Goal: Task Accomplishment & Management: Complete application form

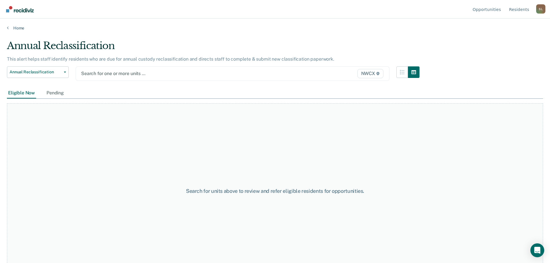
click at [378, 74] on span "NWCX" at bounding box center [370, 73] width 26 height 9
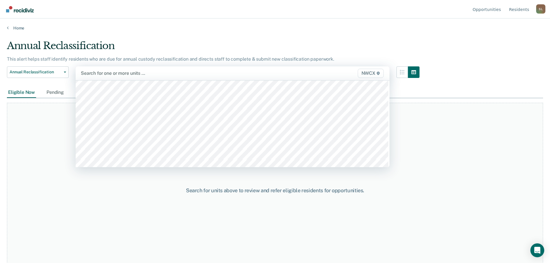
scroll to position [2339, 0]
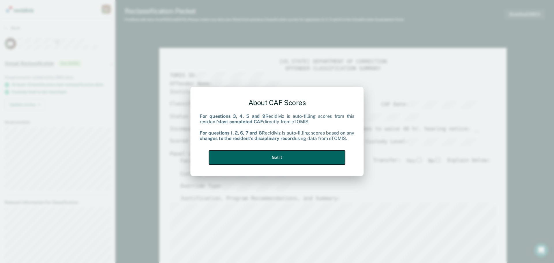
click at [307, 154] on button "Got it" at bounding box center [277, 157] width 136 height 14
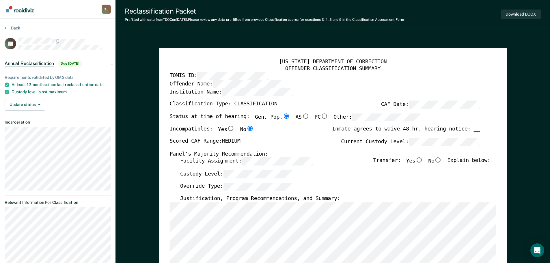
click at [441, 163] on input "No" at bounding box center [438, 160] width 8 height 5
type textarea "x"
radio input "true"
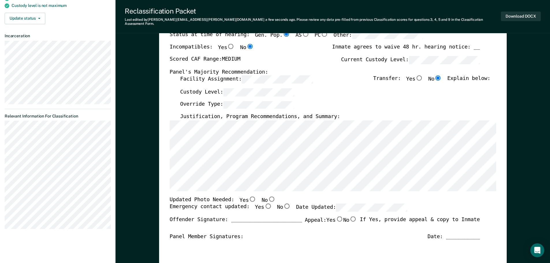
scroll to position [87, 0]
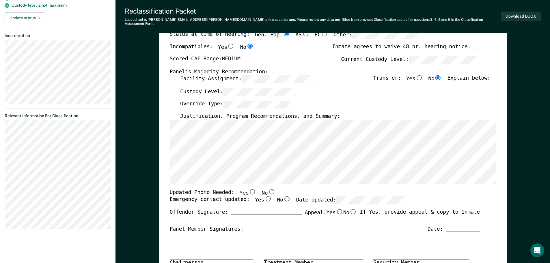
click at [268, 189] on input "No" at bounding box center [272, 191] width 8 height 5
type textarea "x"
radio input "true"
click at [264, 196] on input "Yes" at bounding box center [268, 198] width 8 height 5
type textarea "x"
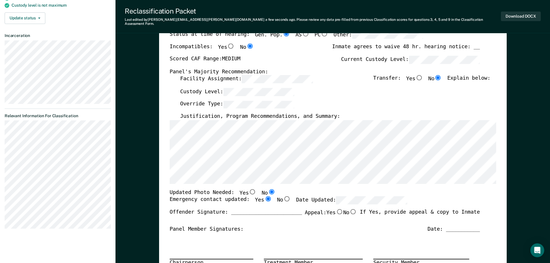
radio input "true"
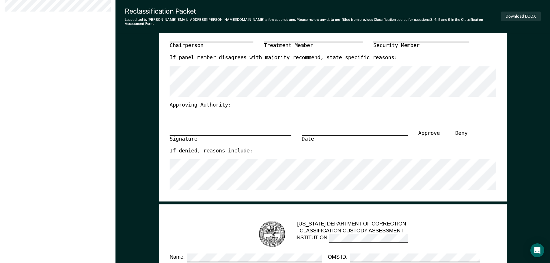
scroll to position [231, 0]
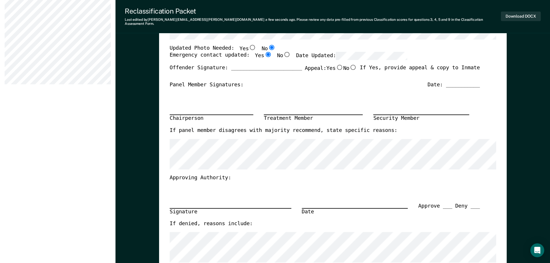
click at [449, 81] on div "Date: ___________" at bounding box center [453, 84] width 52 height 7
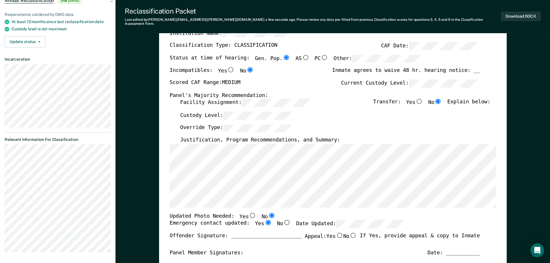
scroll to position [21, 0]
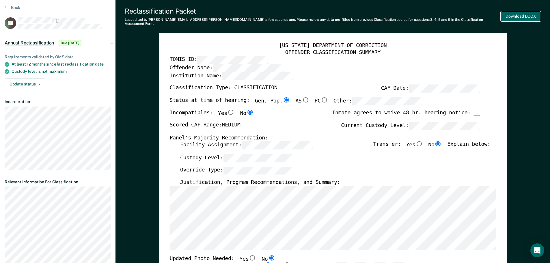
click at [516, 12] on button "Download DOCX" at bounding box center [521, 17] width 40 height 10
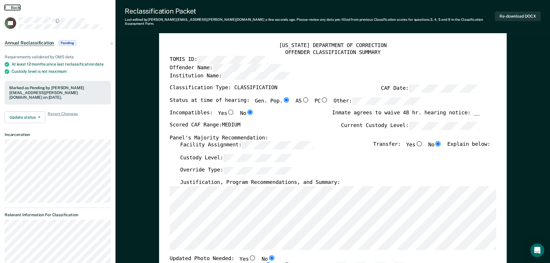
click at [15, 8] on button "Back" at bounding box center [13, 7] width 16 height 5
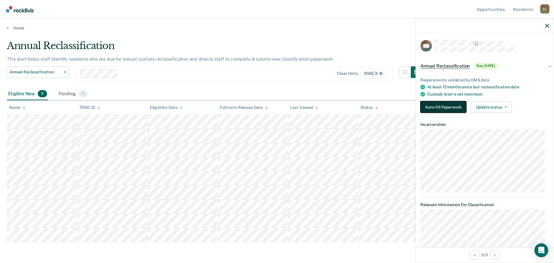
click at [425, 104] on button "Auto-fill Paperwork" at bounding box center [444, 107] width 46 height 12
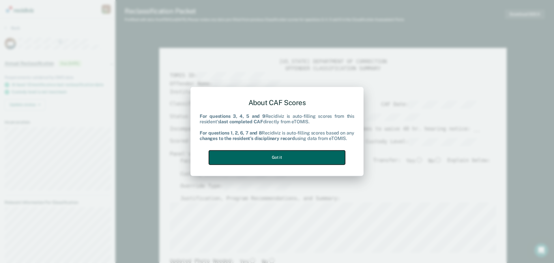
click at [301, 161] on button "Got it" at bounding box center [277, 157] width 136 height 14
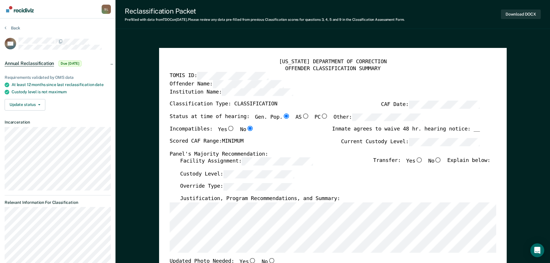
click at [442, 160] on input "No" at bounding box center [438, 160] width 8 height 5
type textarea "x"
radio input "true"
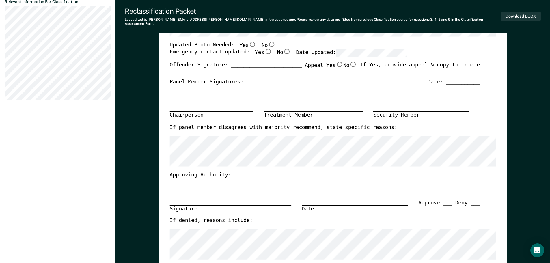
scroll to position [116, 0]
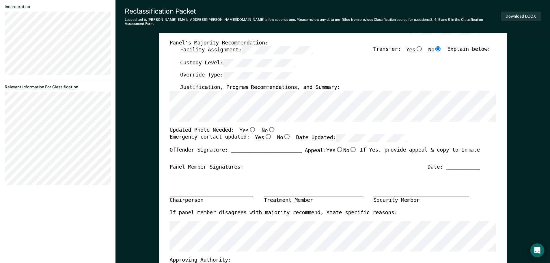
click at [268, 127] on input "No" at bounding box center [272, 129] width 8 height 5
type textarea "x"
radio input "true"
click at [264, 134] on input "Yes" at bounding box center [268, 136] width 8 height 5
type textarea "x"
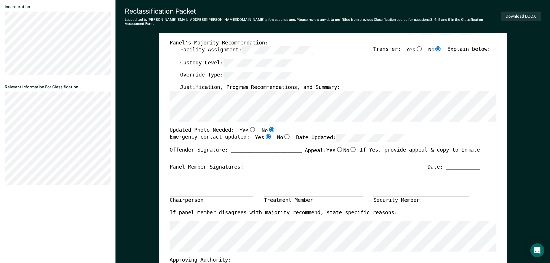
radio input "true"
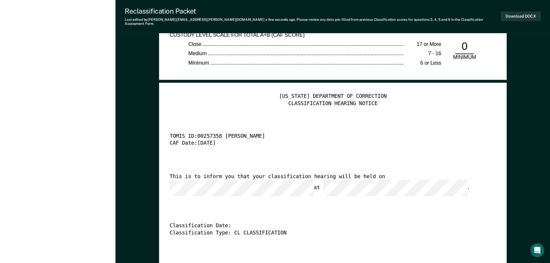
scroll to position [1386, 0]
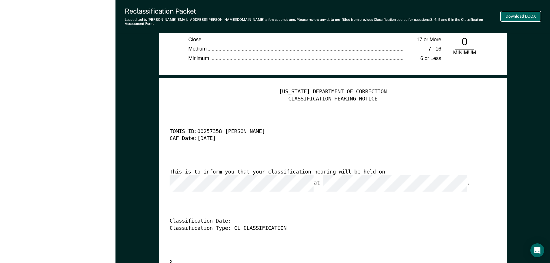
click at [527, 12] on button "Download DOCX" at bounding box center [521, 17] width 40 height 10
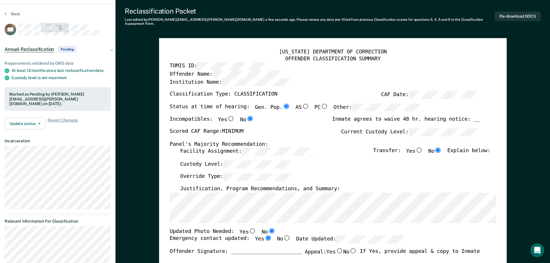
scroll to position [0, 0]
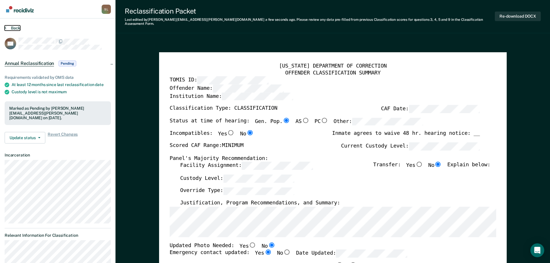
click at [15, 29] on button "Back" at bounding box center [13, 27] width 16 height 5
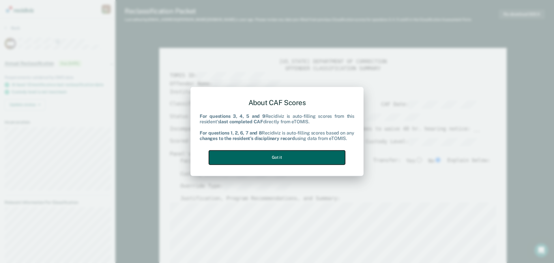
click at [279, 160] on button "Got it" at bounding box center [277, 157] width 136 height 14
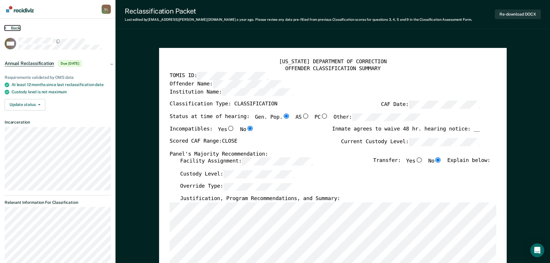
click at [14, 28] on button "Back" at bounding box center [13, 27] width 16 height 5
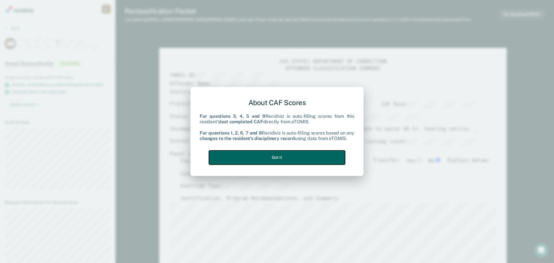
click at [292, 158] on button "Got it" at bounding box center [277, 157] width 136 height 14
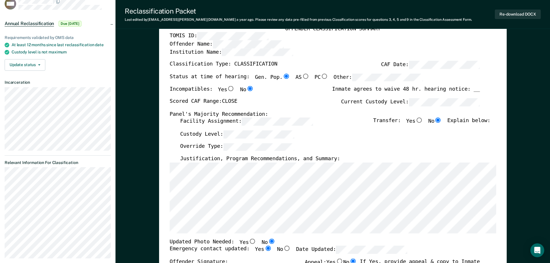
scroll to position [11, 0]
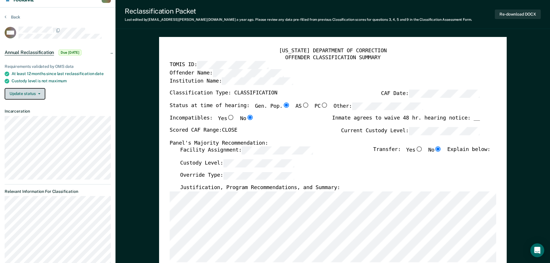
click at [38, 94] on button "Update status" at bounding box center [25, 94] width 41 height 12
click at [54, 94] on div "Update status Mark Pending" at bounding box center [58, 94] width 106 height 12
click at [13, 15] on button "Back" at bounding box center [13, 16] width 16 height 5
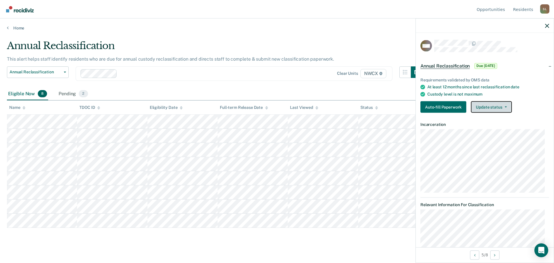
click at [506, 107] on button "Update status" at bounding box center [491, 107] width 41 height 12
click at [506, 107] on icon "button" at bounding box center [506, 107] width 2 height 1
click at [445, 106] on button "Auto-fill Paperwork" at bounding box center [444, 107] width 46 height 12
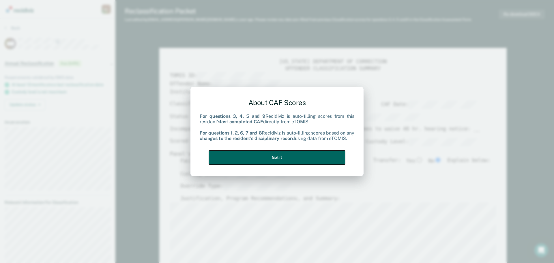
click at [280, 157] on button "Got it" at bounding box center [277, 157] width 136 height 14
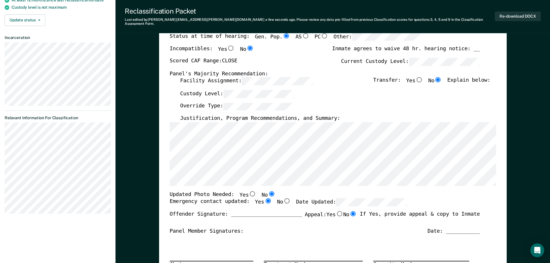
scroll to position [87, 0]
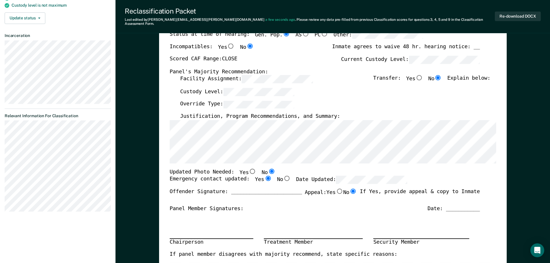
click at [353, 189] on input "No" at bounding box center [353, 191] width 8 height 5
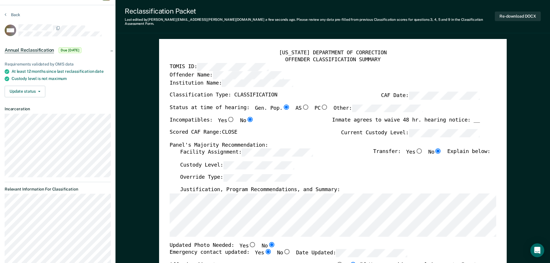
scroll to position [0, 0]
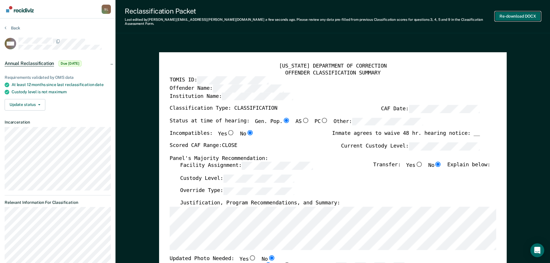
click at [529, 16] on button "Re-download DOCX" at bounding box center [518, 17] width 46 height 10
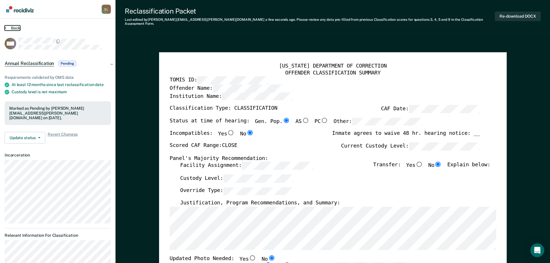
click at [15, 27] on button "Back" at bounding box center [13, 27] width 16 height 5
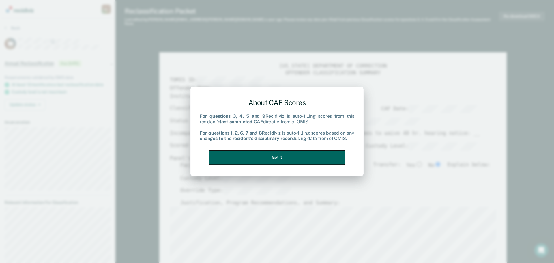
click at [293, 157] on button "Got it" at bounding box center [277, 157] width 136 height 14
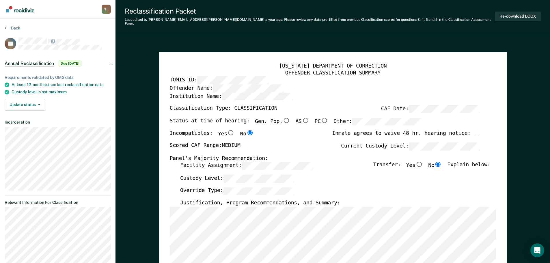
click at [282, 118] on input "Gen. Pop." at bounding box center [286, 120] width 8 height 5
type textarea "x"
radio input "true"
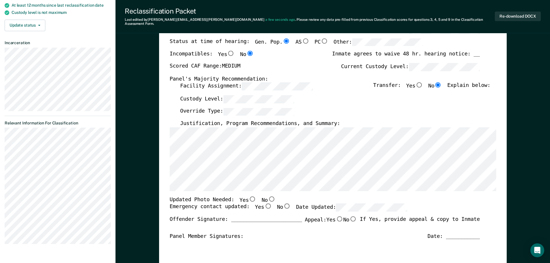
scroll to position [87, 0]
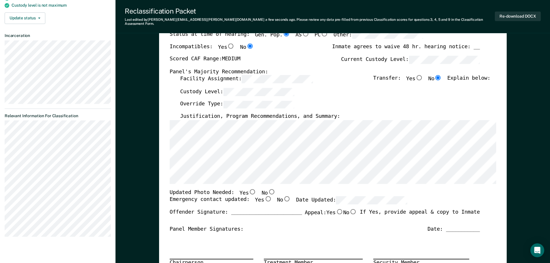
click at [268, 189] on input "No" at bounding box center [272, 191] width 8 height 5
type textarea "x"
radio input "true"
click at [283, 196] on input "No" at bounding box center [287, 198] width 8 height 5
type textarea "x"
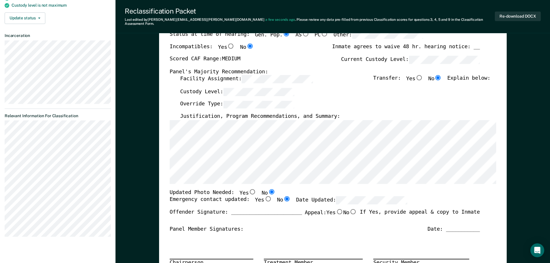
radio input "true"
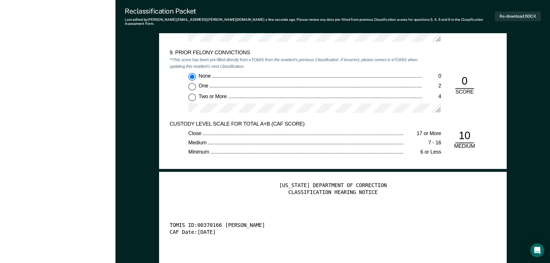
scroll to position [1299, 0]
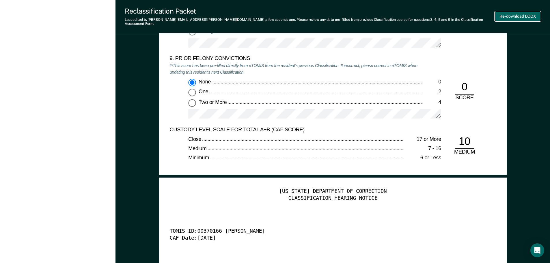
click at [516, 16] on button "Re-download DOCX" at bounding box center [518, 17] width 46 height 10
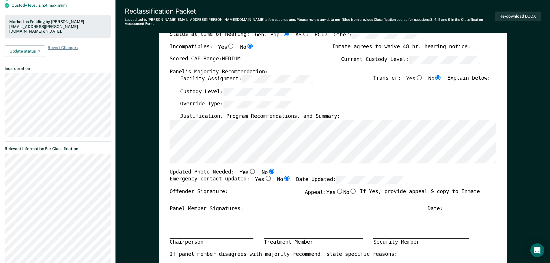
scroll to position [0, 0]
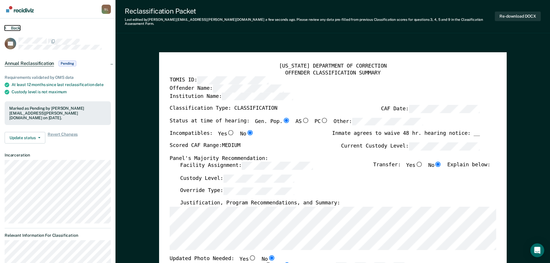
click at [16, 28] on button "Back" at bounding box center [13, 27] width 16 height 5
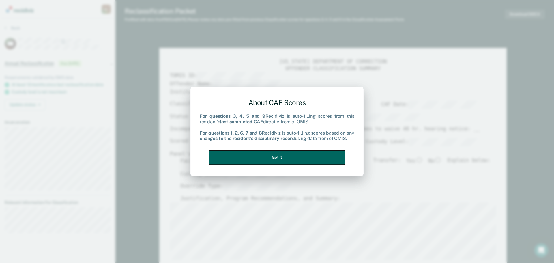
click at [314, 152] on button "Got it" at bounding box center [277, 157] width 136 height 14
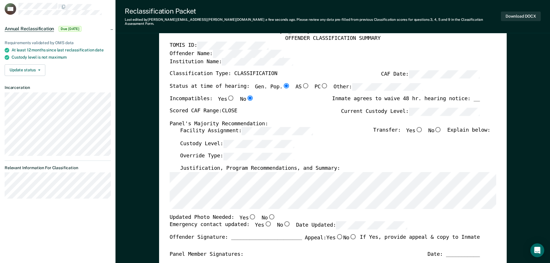
scroll to position [58, 0]
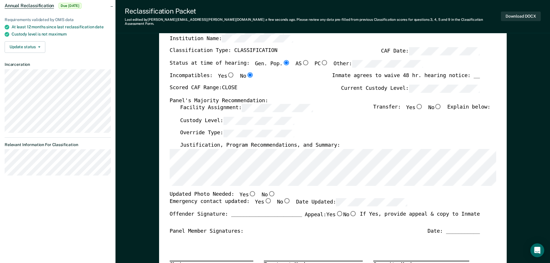
click at [268, 191] on input "No" at bounding box center [272, 193] width 8 height 5
type textarea "x"
radio input "true"
drag, startPoint x: 258, startPoint y: 197, endPoint x: 288, endPoint y: 199, distance: 30.4
click at [264, 198] on input "Yes" at bounding box center [268, 200] width 8 height 5
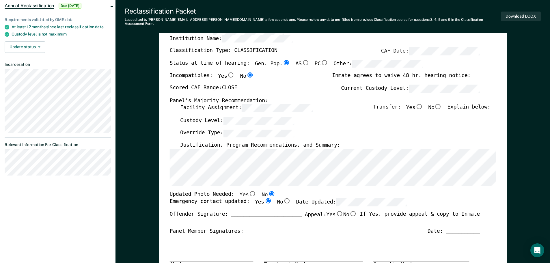
type textarea "x"
radio input "true"
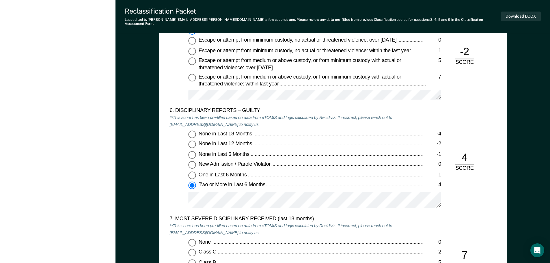
scroll to position [982, 0]
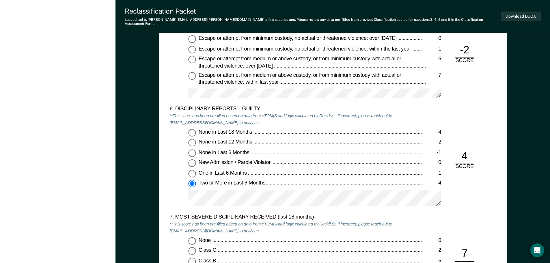
click at [444, 199] on div "6. DISCIPLINARY REPORTS – GUILTY **This score has been pre-filled based on data…" at bounding box center [333, 160] width 327 height 108
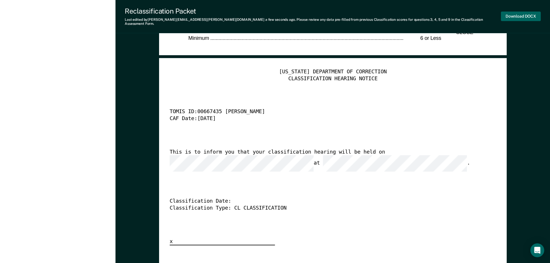
scroll to position [1357, 0]
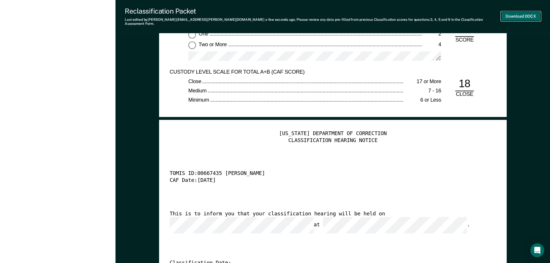
click at [520, 16] on button "Download DOCX" at bounding box center [521, 17] width 40 height 10
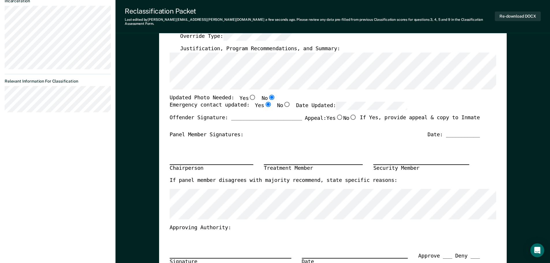
scroll to position [87, 0]
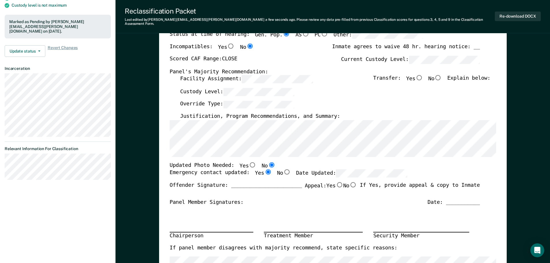
click at [441, 75] on input "No" at bounding box center [438, 77] width 8 height 5
type textarea "x"
radio input "true"
click at [500, 14] on button "Re-download DOCX" at bounding box center [518, 17] width 46 height 10
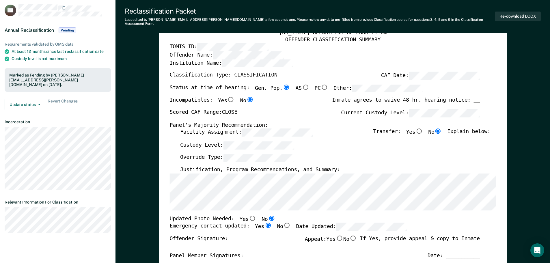
scroll to position [0, 0]
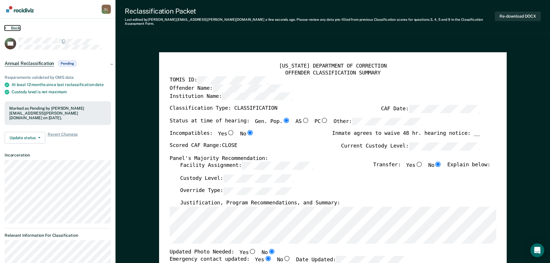
click at [14, 28] on button "Back" at bounding box center [13, 27] width 16 height 5
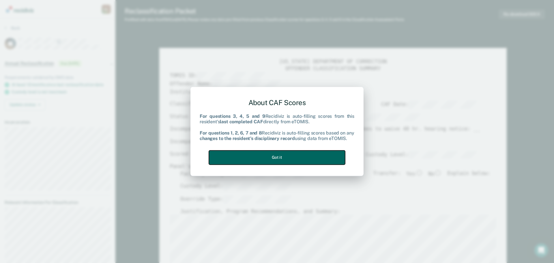
click at [269, 159] on button "Got it" at bounding box center [277, 157] width 136 height 14
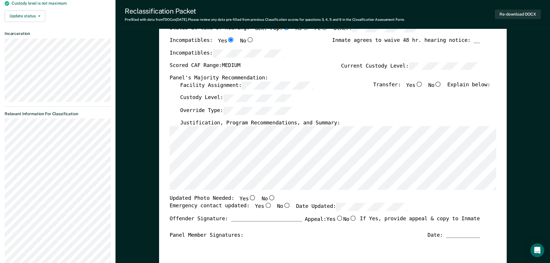
scroll to position [87, 0]
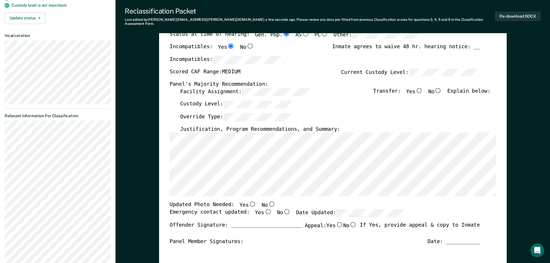
click at [440, 88] on input "No" at bounding box center [438, 90] width 8 height 5
type textarea "x"
radio input "true"
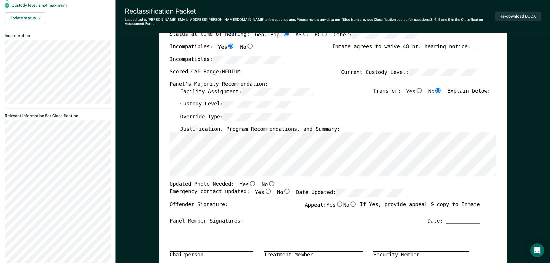
click at [268, 181] on input "No" at bounding box center [272, 183] width 8 height 5
type textarea "x"
radio input "true"
click at [264, 189] on input "Yes" at bounding box center [268, 191] width 8 height 5
type textarea "x"
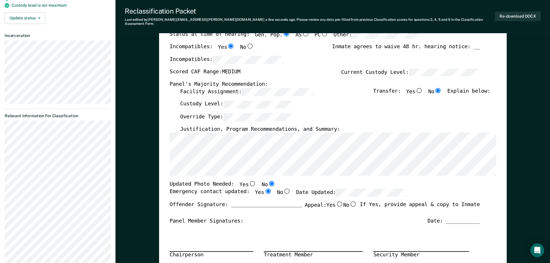
radio input "true"
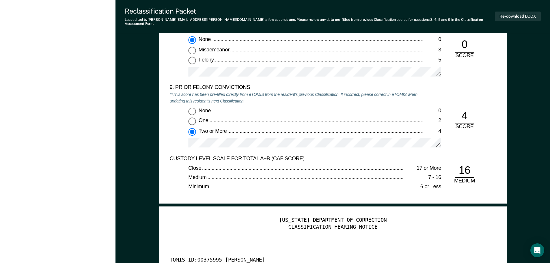
scroll to position [1415, 0]
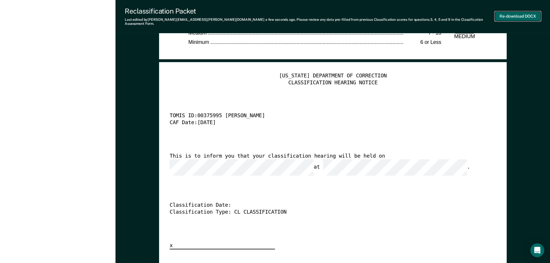
click at [502, 16] on button "Re-download DOCX" at bounding box center [518, 17] width 46 height 10
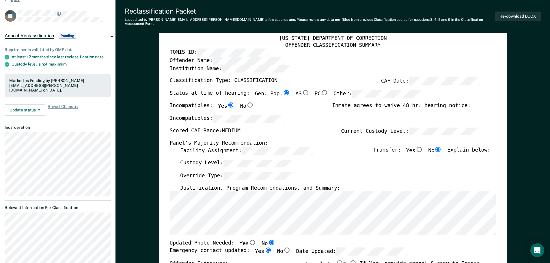
scroll to position [0, 0]
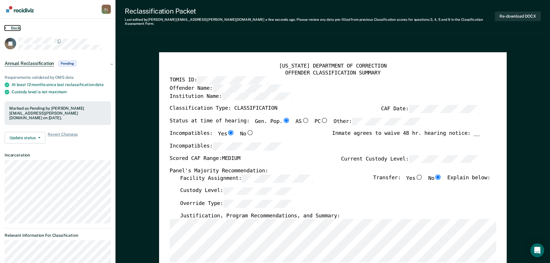
click at [18, 28] on button "Back" at bounding box center [13, 27] width 16 height 5
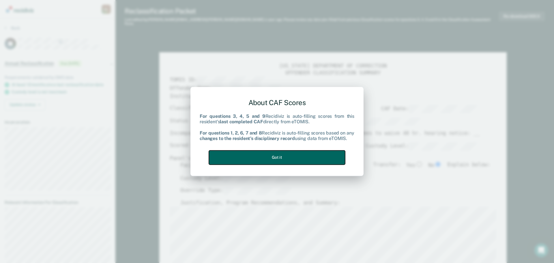
click at [289, 152] on button "Got it" at bounding box center [277, 157] width 136 height 14
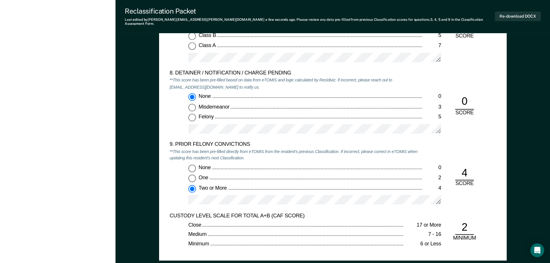
scroll to position [1155, 0]
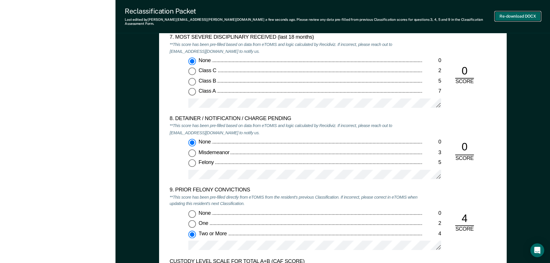
click at [503, 17] on button "Re-download DOCX" at bounding box center [518, 17] width 46 height 10
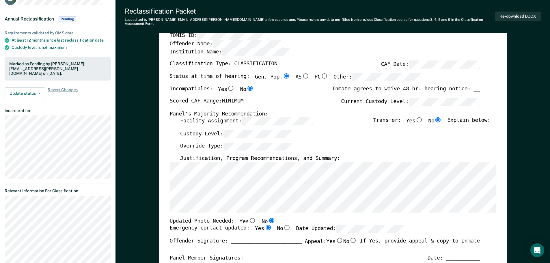
scroll to position [0, 0]
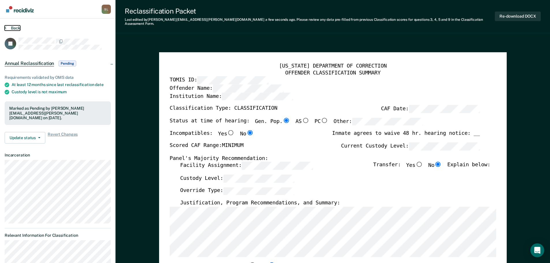
click at [18, 27] on button "Back" at bounding box center [13, 27] width 16 height 5
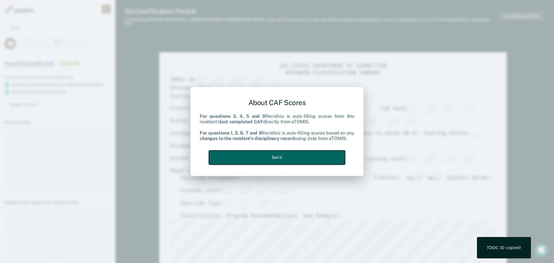
click at [303, 157] on button "Got it" at bounding box center [277, 157] width 136 height 14
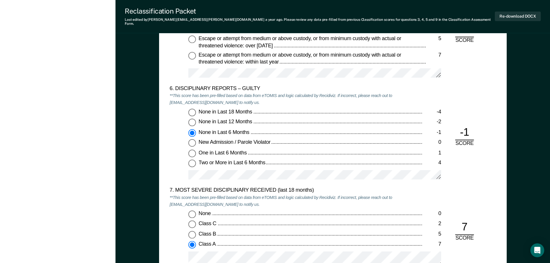
scroll to position [1011, 0]
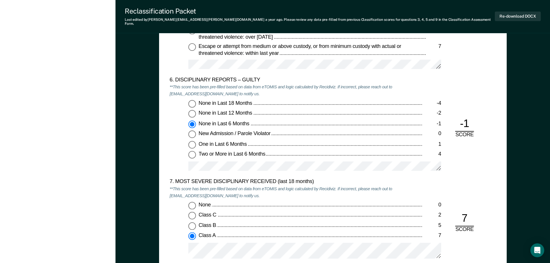
click at [473, 117] on div "-1" at bounding box center [464, 124] width 19 height 14
click at [470, 119] on div "-1" at bounding box center [464, 124] width 19 height 14
drag, startPoint x: 460, startPoint y: 120, endPoint x: 470, endPoint y: 118, distance: 10.3
click at [470, 118] on div "-1" at bounding box center [464, 124] width 19 height 14
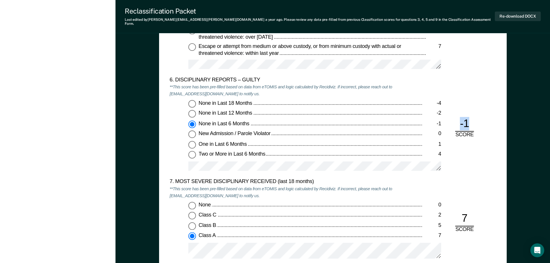
click at [191, 121] on input "None in Last 6 Months -1" at bounding box center [192, 124] width 8 height 8
click at [192, 111] on input "None in Last 12 Months -2" at bounding box center [192, 114] width 8 height 8
type textarea "x"
radio input "true"
radio input "false"
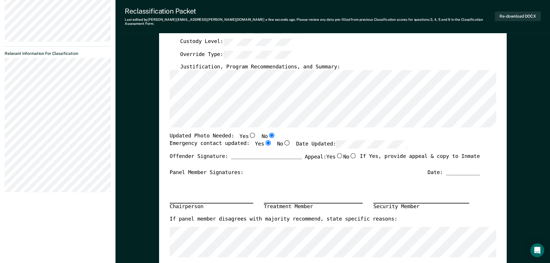
scroll to position [58, 0]
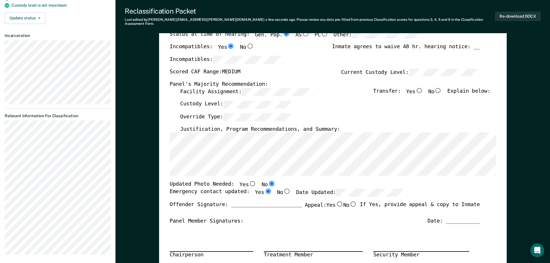
scroll to position [0, 0]
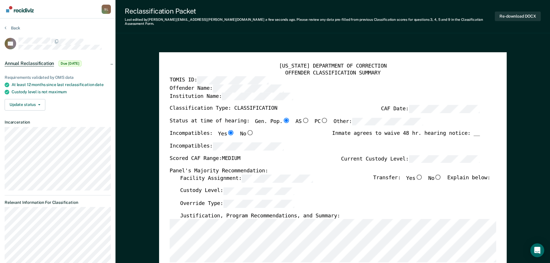
click at [440, 174] on input "No" at bounding box center [438, 176] width 8 height 5
type textarea "x"
radio input "true"
click at [517, 16] on button "Re-download DOCX" at bounding box center [518, 17] width 46 height 10
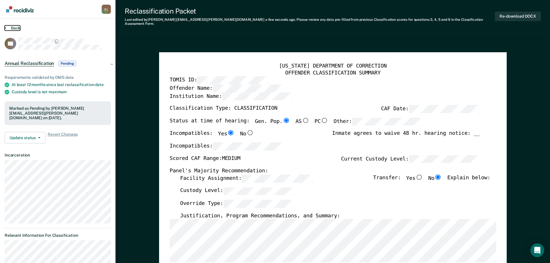
click at [14, 27] on button "Back" at bounding box center [13, 27] width 16 height 5
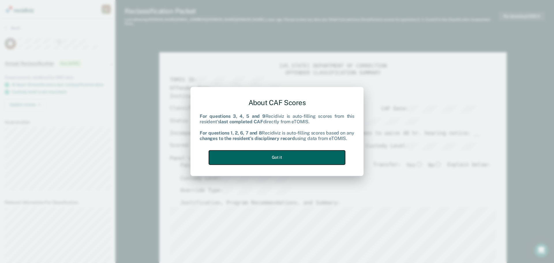
click at [306, 155] on button "Got it" at bounding box center [277, 157] width 136 height 14
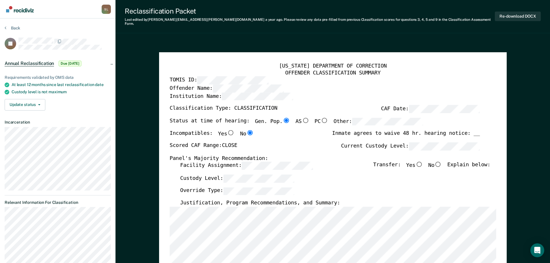
click at [442, 162] on input "No" at bounding box center [438, 164] width 8 height 5
type textarea "x"
radio input "true"
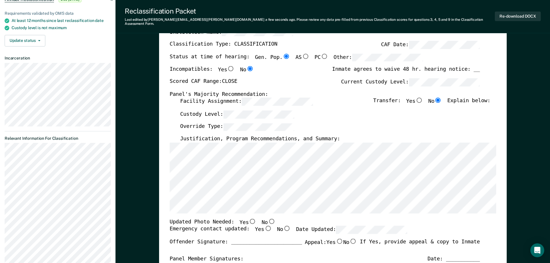
scroll to position [29, 0]
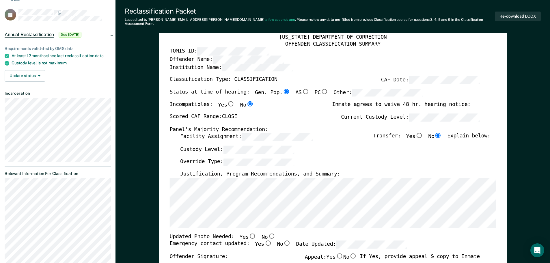
click at [268, 233] on input "No" at bounding box center [272, 235] width 8 height 5
type textarea "x"
radio input "true"
click at [264, 241] on input "Yes" at bounding box center [268, 243] width 8 height 5
type textarea "x"
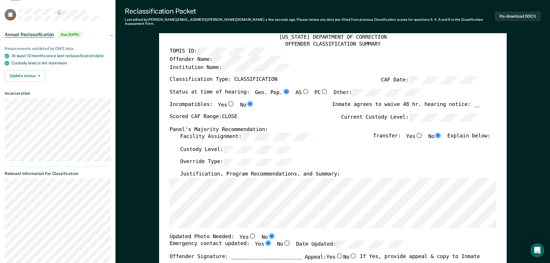
radio input "true"
click at [264, 241] on input "Yes" at bounding box center [268, 243] width 8 height 5
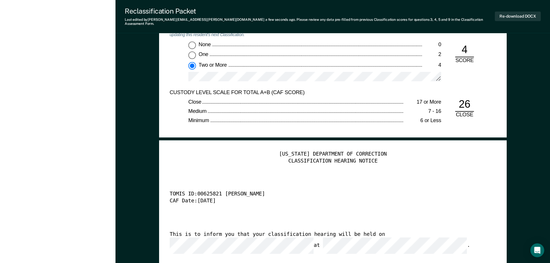
scroll to position [1473, 0]
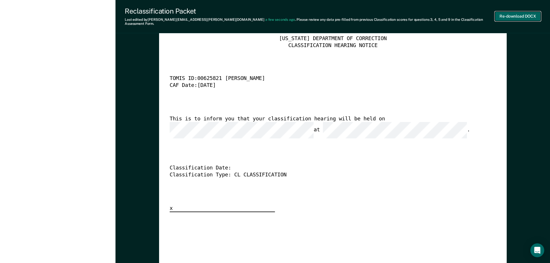
click at [506, 12] on button "Re-download DOCX" at bounding box center [518, 17] width 46 height 10
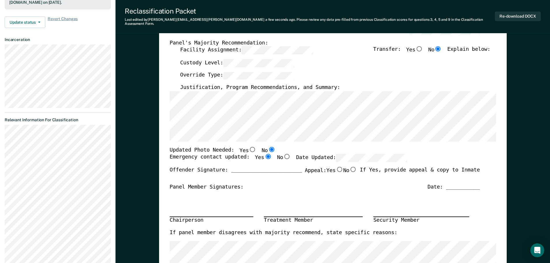
scroll to position [0, 0]
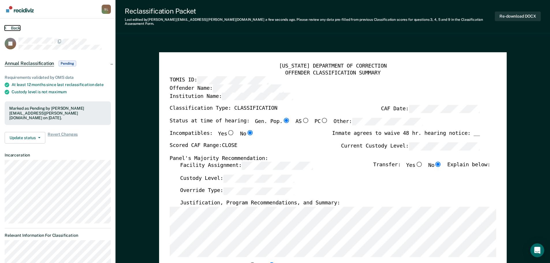
click at [10, 27] on button "Back" at bounding box center [13, 27] width 16 height 5
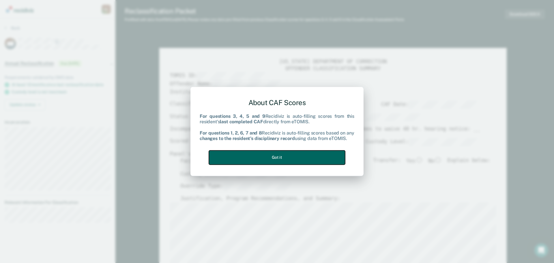
click at [309, 155] on button "Got it" at bounding box center [277, 157] width 136 height 14
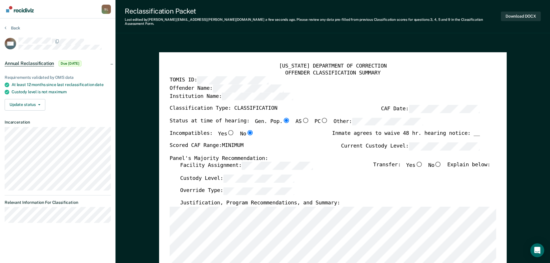
click at [441, 162] on input "No" at bounding box center [438, 164] width 8 height 5
type textarea "x"
radio input "true"
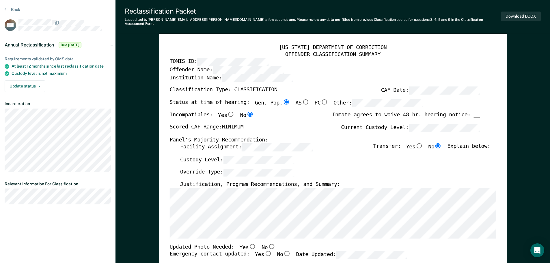
scroll to position [29, 0]
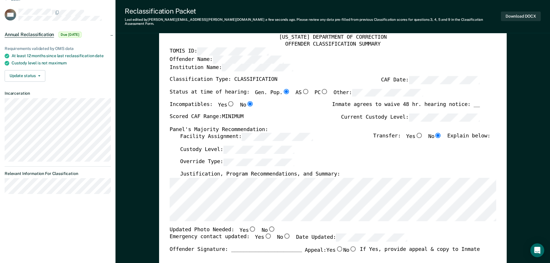
click at [268, 226] on input "No" at bounding box center [272, 228] width 8 height 5
type textarea "x"
radio input "true"
click at [283, 234] on input "No" at bounding box center [287, 236] width 8 height 5
type textarea "x"
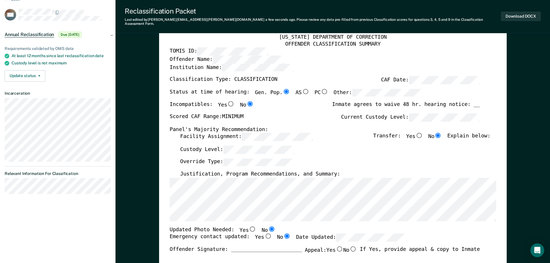
radio input "true"
click at [264, 234] on input "Yes" at bounding box center [268, 236] width 8 height 5
type textarea "x"
radio input "true"
radio input "false"
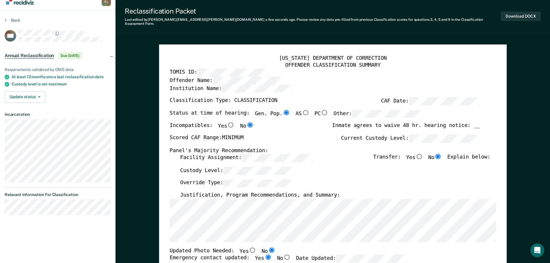
scroll to position [0, 0]
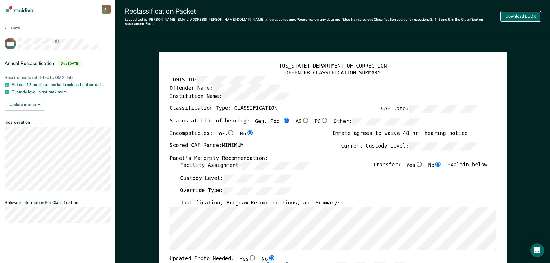
click at [515, 12] on button "Download DOCX" at bounding box center [521, 17] width 40 height 10
type textarea "x"
